Goal: Understand process/instructions: Learn how to perform a task or action

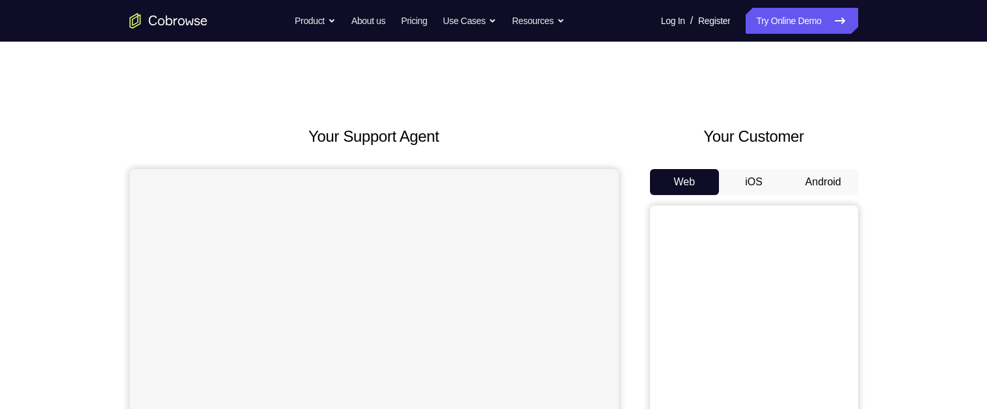
scroll to position [83, 0]
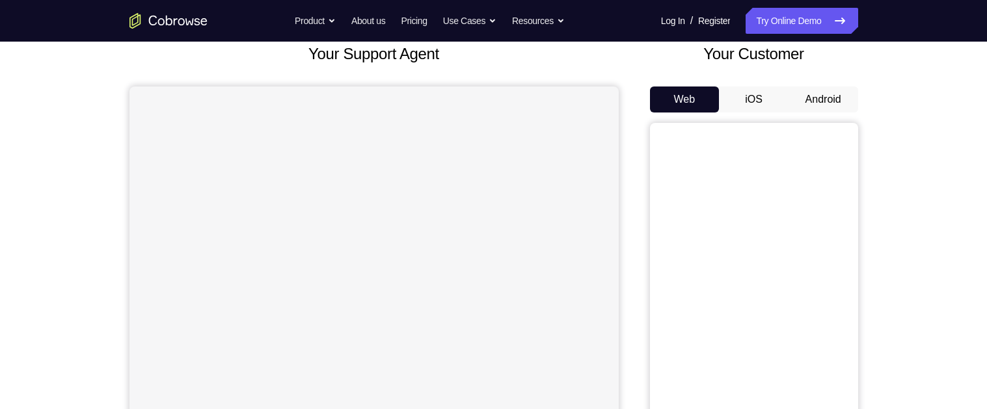
click at [824, 109] on button "Android" at bounding box center [824, 100] width 70 height 26
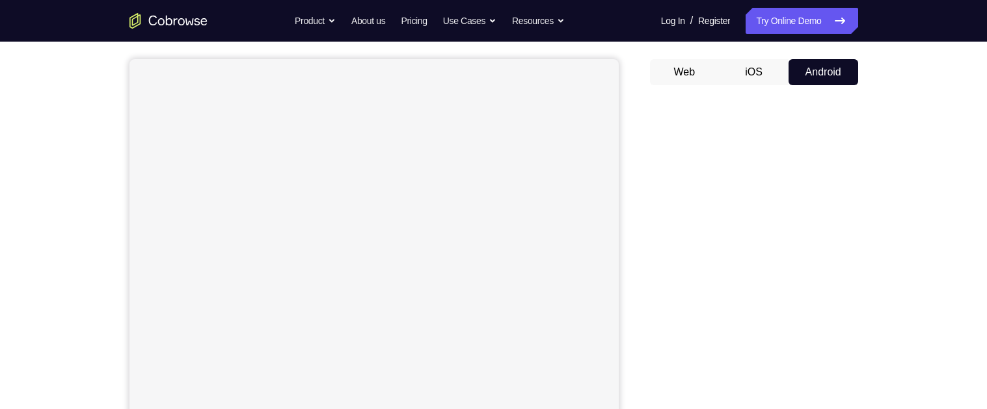
scroll to position [111, 0]
click at [750, 76] on button "iOS" at bounding box center [754, 71] width 70 height 26
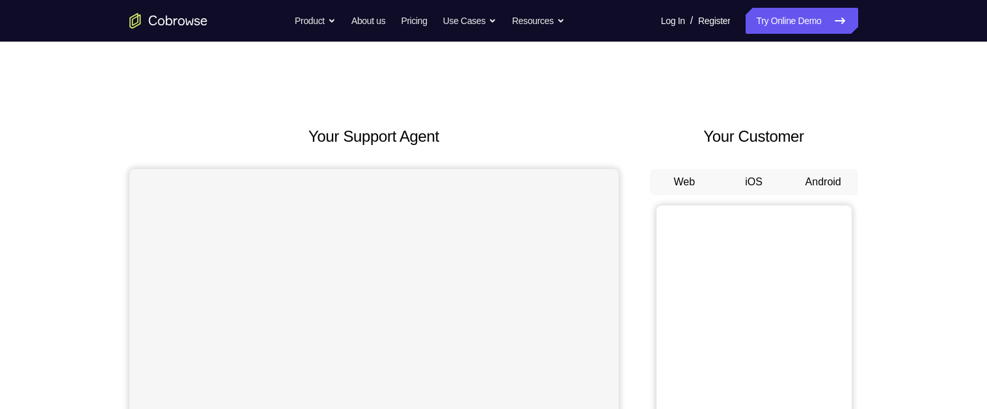
scroll to position [174, 0]
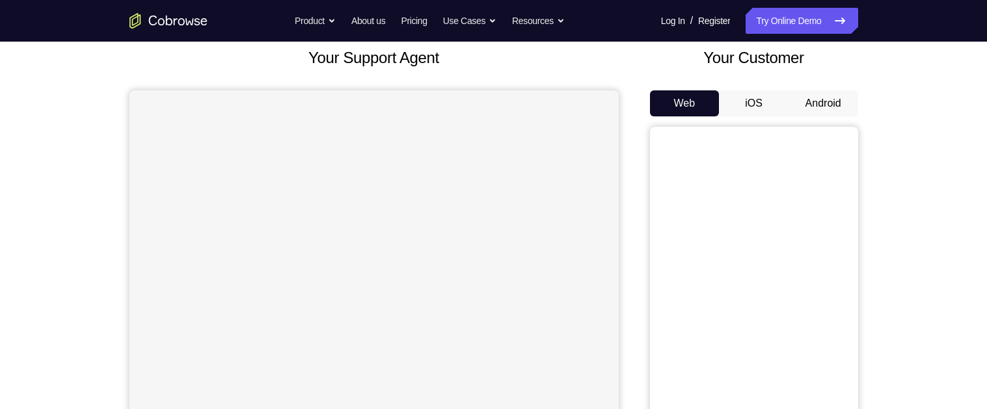
click at [832, 103] on button "Android" at bounding box center [824, 103] width 70 height 26
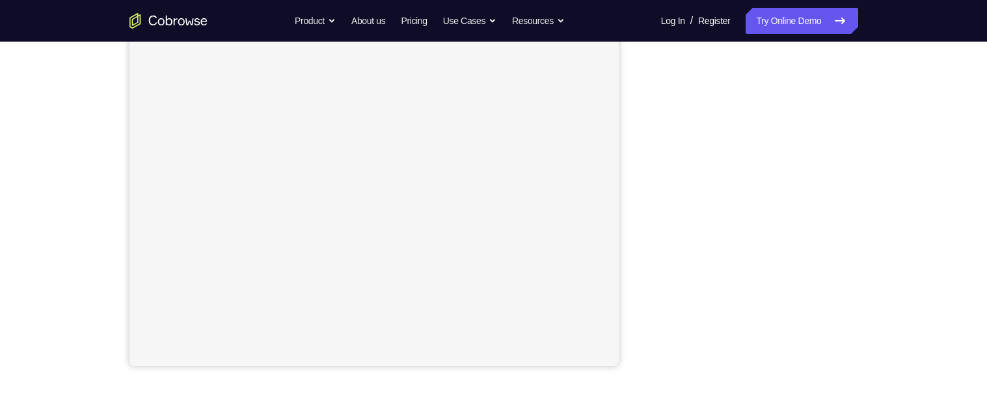
scroll to position [239, 0]
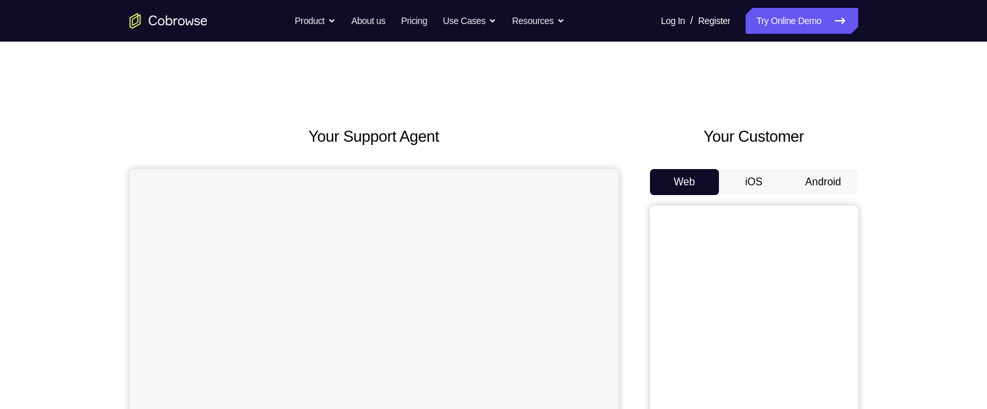
click at [828, 189] on button "Android" at bounding box center [824, 182] width 70 height 26
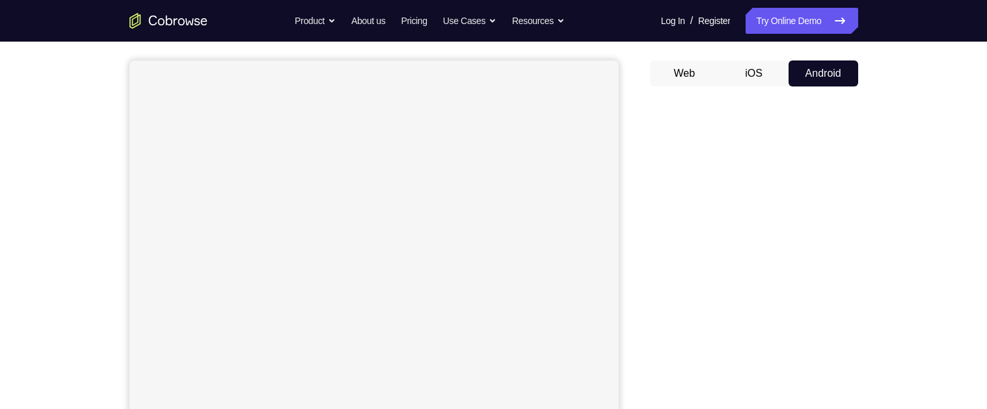
scroll to position [113, 0]
